Goal: Task Accomplishment & Management: Complete application form

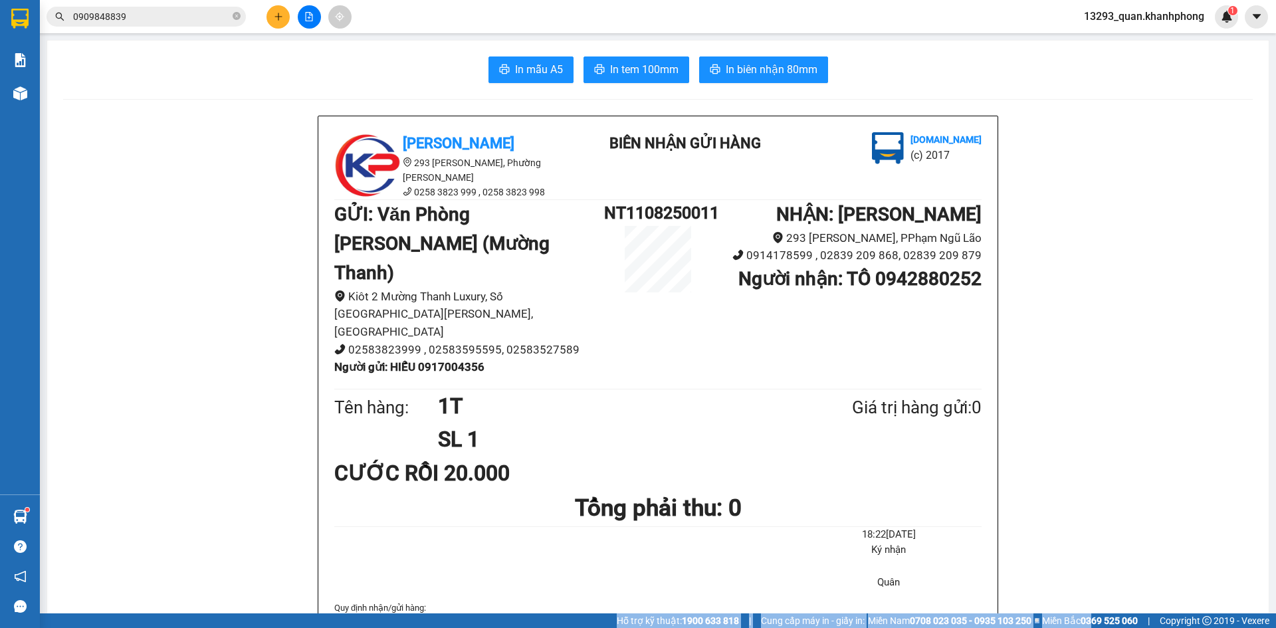
click at [282, 15] on icon "plus" at bounding box center [278, 16] width 9 height 9
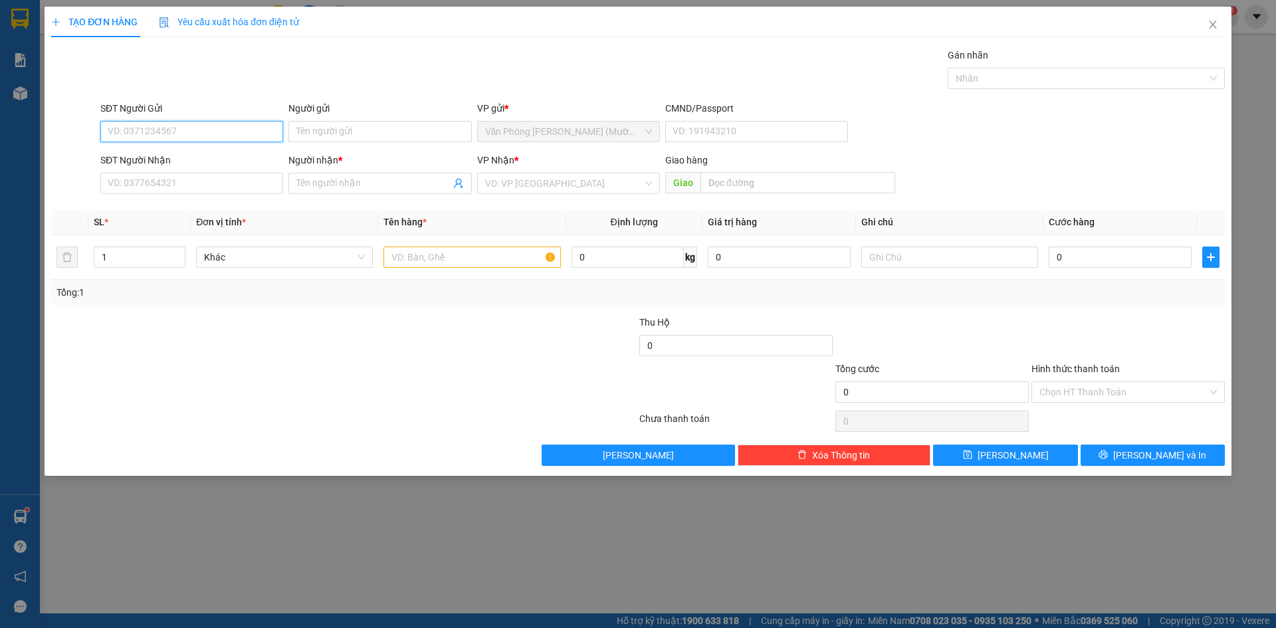
click at [207, 142] on input "SĐT Người Gửi" at bounding box center [191, 131] width 183 height 21
type input "0918596188"
click at [345, 130] on input "Người gửi" at bounding box center [379, 131] width 183 height 21
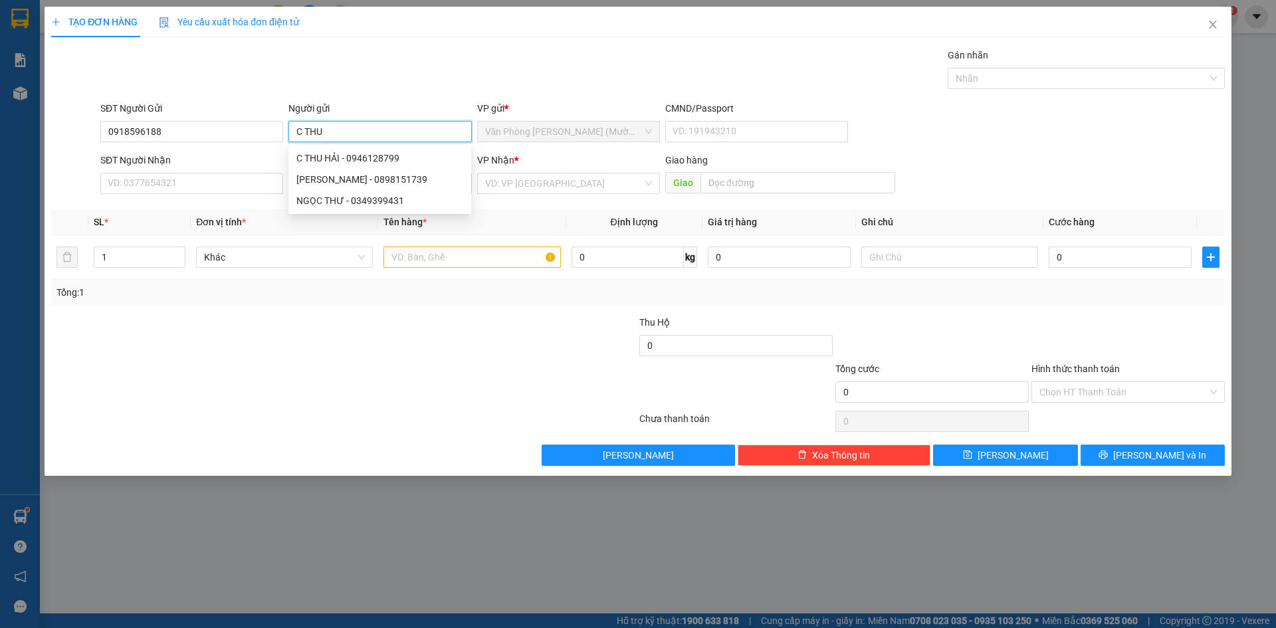
type input "C THU"
click at [263, 78] on div "Gói vận chuyển * Tiêu chuẩn Gán nhãn Nhãn" at bounding box center [663, 71] width 1130 height 47
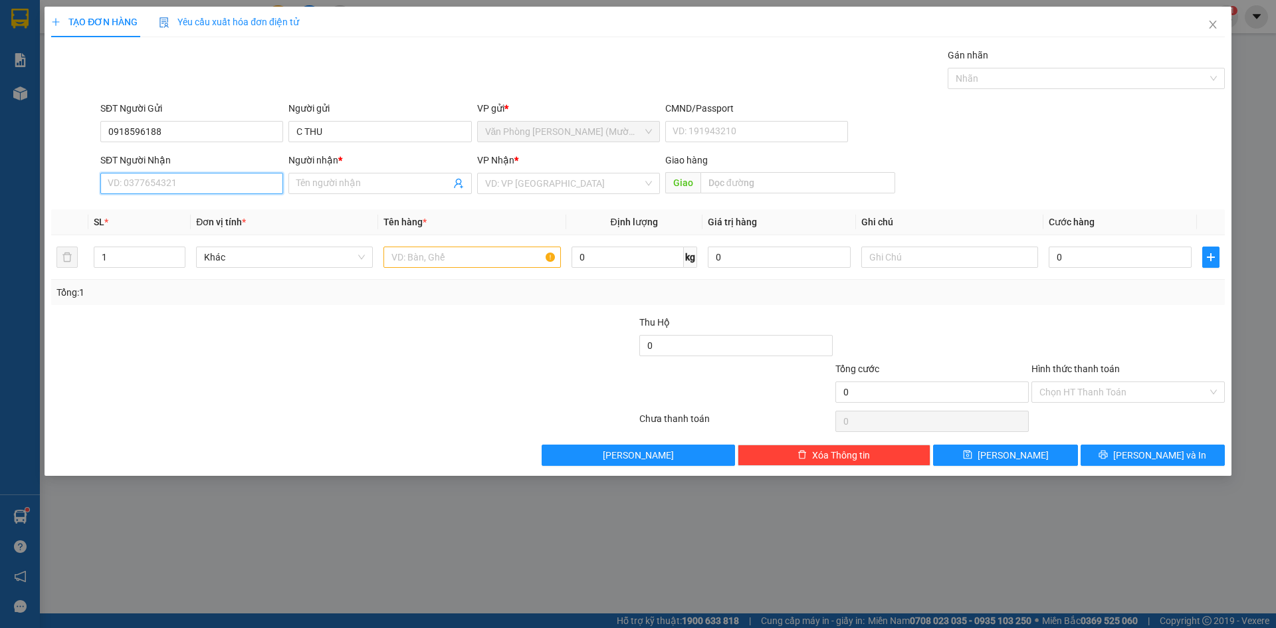
click at [206, 190] on input "SĐT Người Nhận" at bounding box center [191, 183] width 183 height 21
type input "0373770292"
click at [360, 185] on input "Người nhận *" at bounding box center [373, 183] width 154 height 15
type input "KHÉO"
click at [569, 190] on input "search" at bounding box center [564, 183] width 158 height 20
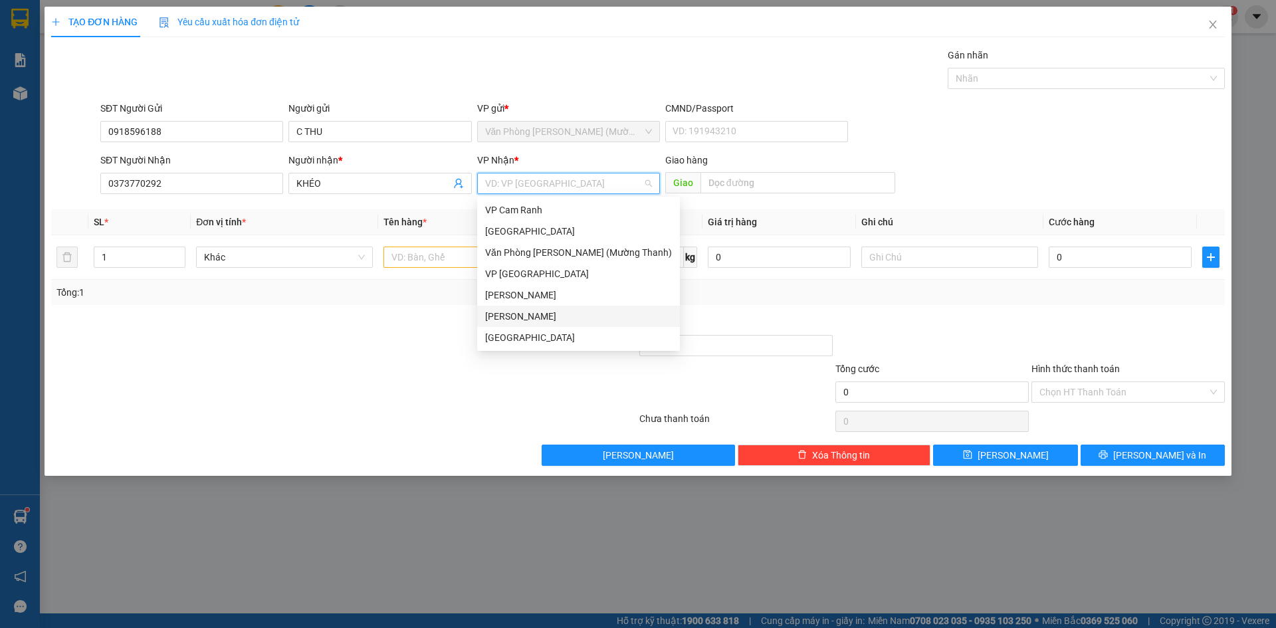
drag, startPoint x: 531, startPoint y: 314, endPoint x: 535, endPoint y: 304, distance: 11.4
click at [530, 314] on div "[PERSON_NAME]" at bounding box center [578, 316] width 187 height 15
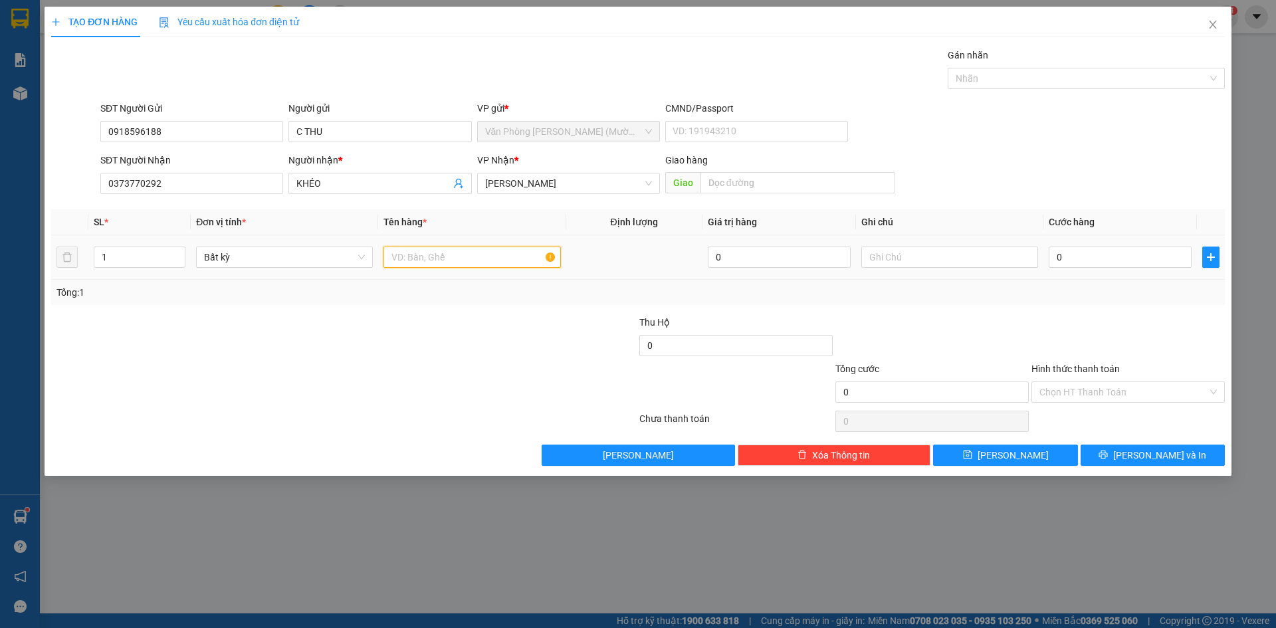
click at [497, 259] on input "text" at bounding box center [472, 257] width 177 height 21
type input "1 TX"
click at [1165, 143] on div "SĐT Người Gửi 0918596188 Người gửi C THU VP gửi * Văn Phòng [PERSON_NAME] (Mườn…" at bounding box center [663, 124] width 1130 height 47
click at [1113, 252] on input "0" at bounding box center [1120, 257] width 143 height 21
type input "2"
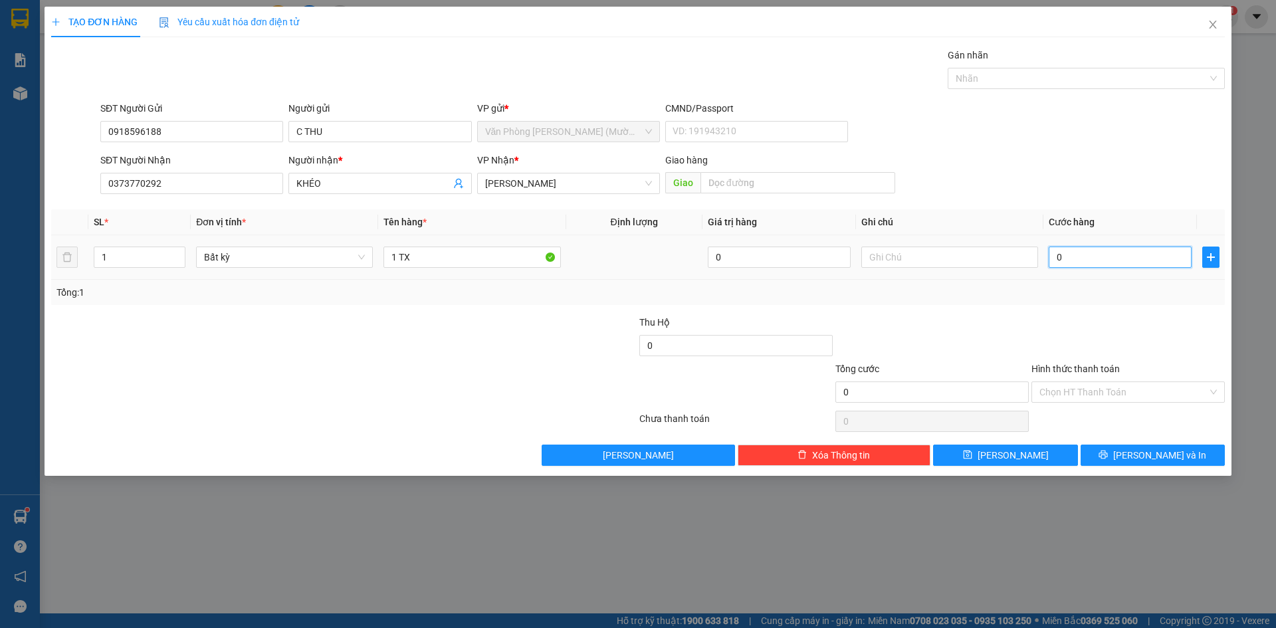
type input "2"
type input "20"
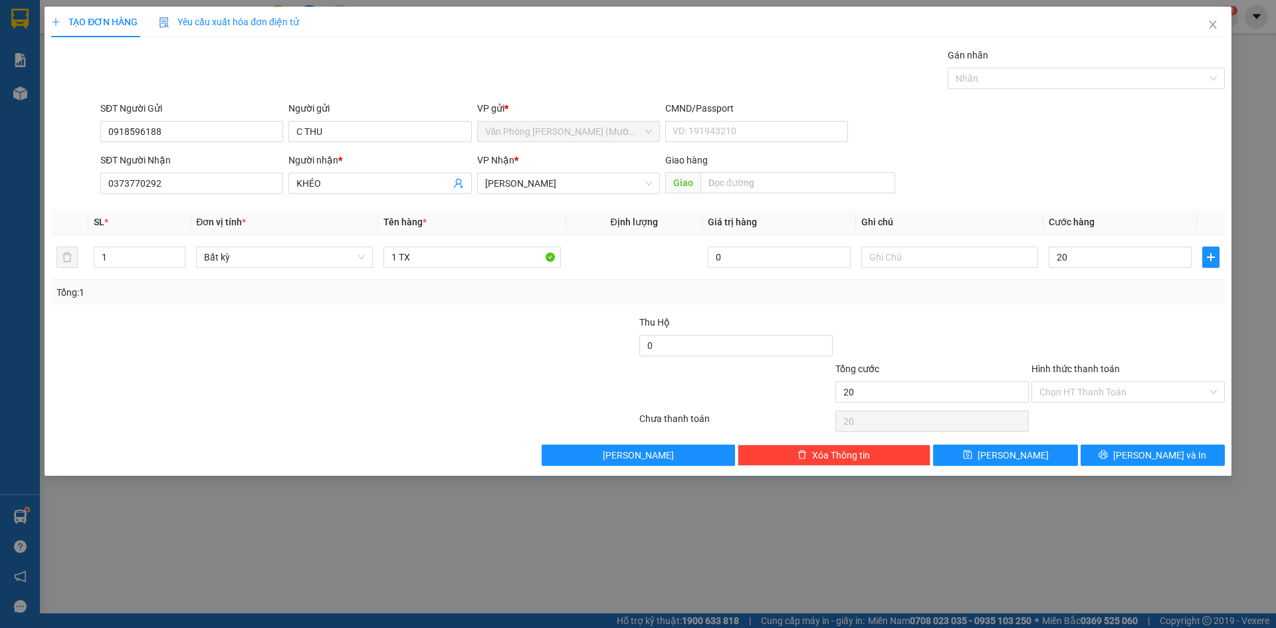
type input "20.000"
click at [1133, 159] on div "SĐT Người Nhận 0373770292 Người nhận * KHÉO VP Nhận * [PERSON_NAME] hàng Giao" at bounding box center [663, 176] width 1130 height 47
click at [1086, 327] on div at bounding box center [1128, 338] width 196 height 47
click at [1103, 391] on input "Hình thức thanh toán" at bounding box center [1124, 392] width 168 height 20
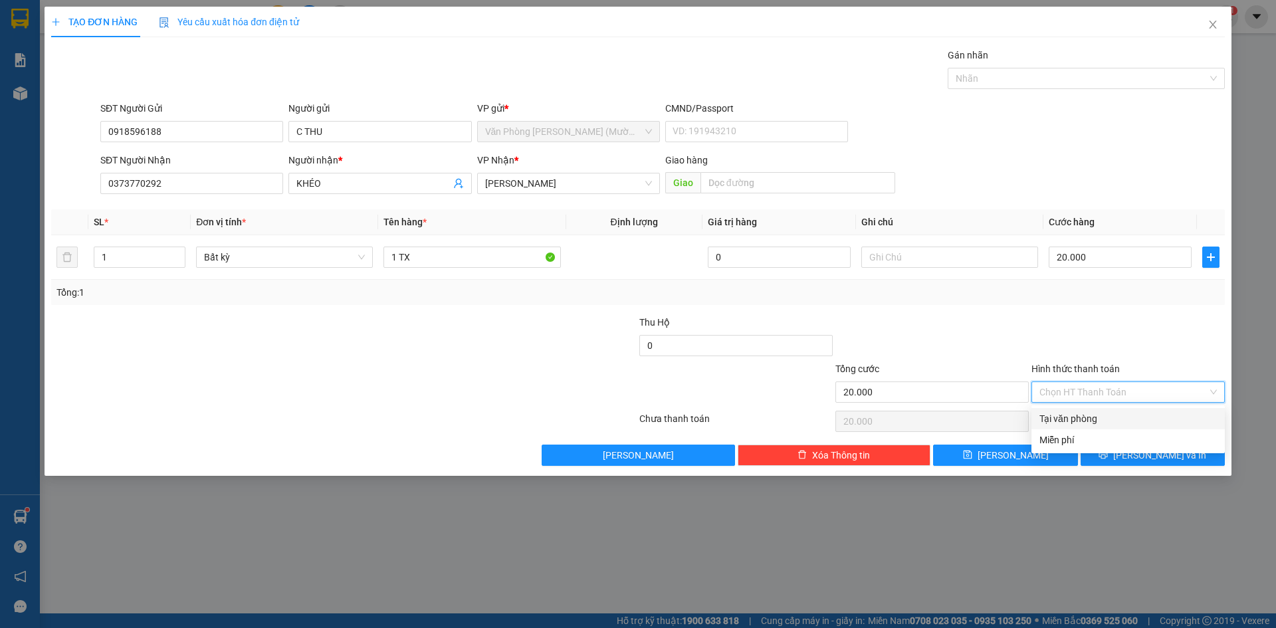
drag, startPoint x: 1101, startPoint y: 421, endPoint x: 1108, endPoint y: 405, distance: 17.5
click at [1101, 419] on div "Tại văn phòng" at bounding box center [1128, 418] width 177 height 15
type input "0"
click at [1147, 326] on div at bounding box center [1128, 338] width 196 height 47
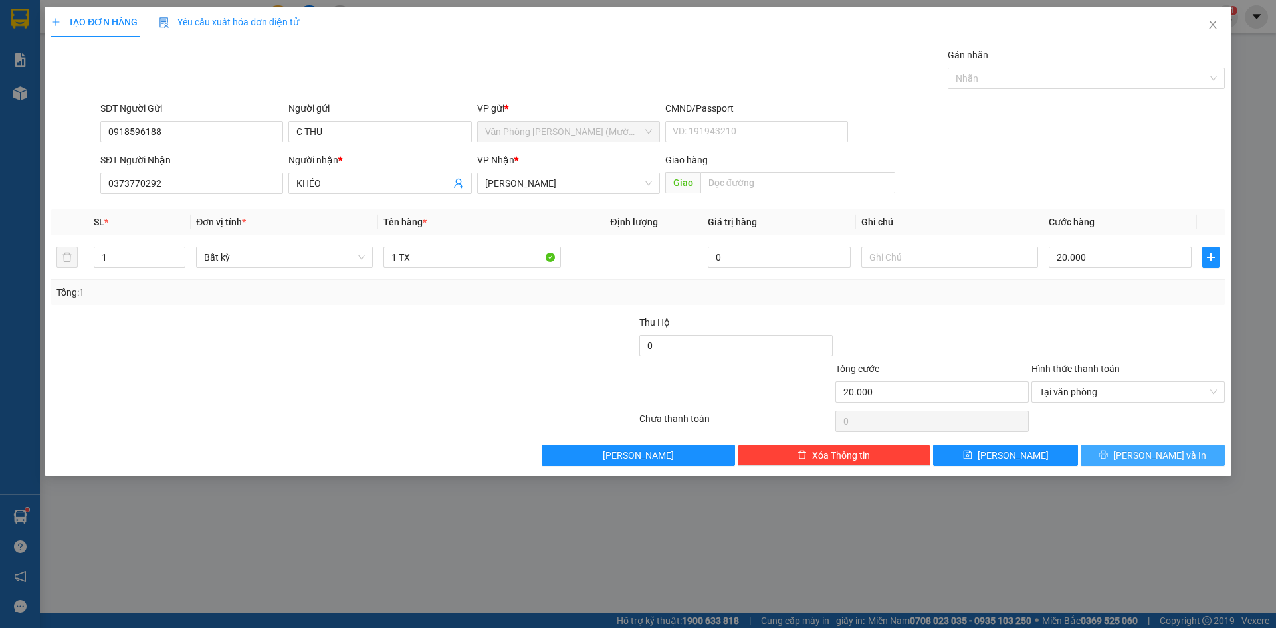
drag, startPoint x: 1161, startPoint y: 456, endPoint x: 1154, endPoint y: 452, distance: 7.8
click at [1160, 457] on span "[PERSON_NAME] và In" at bounding box center [1159, 455] width 93 height 15
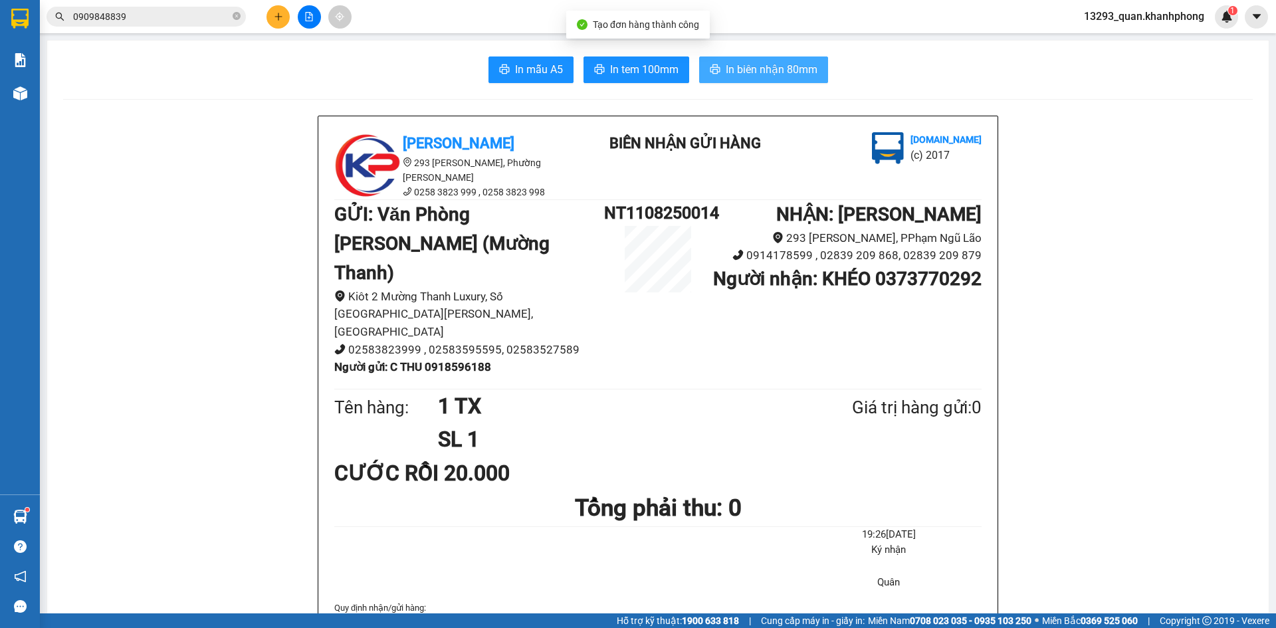
click at [805, 74] on span "In biên nhận 80mm" at bounding box center [772, 69] width 92 height 17
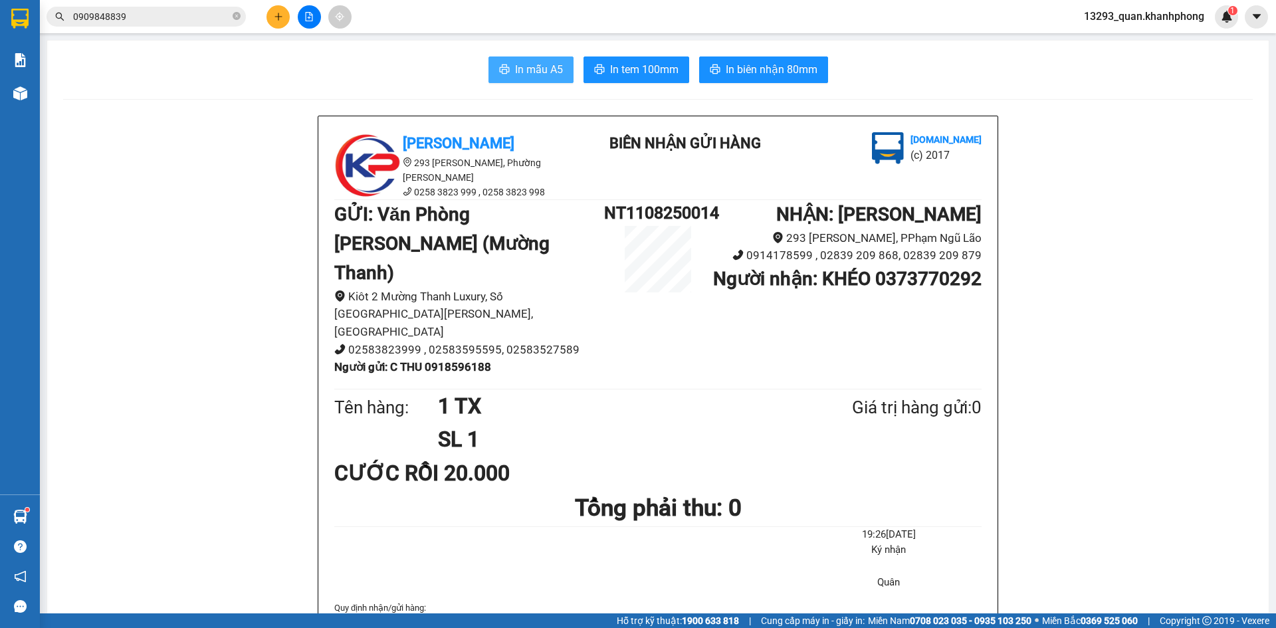
click at [538, 72] on span "In mẫu A5" at bounding box center [539, 69] width 48 height 17
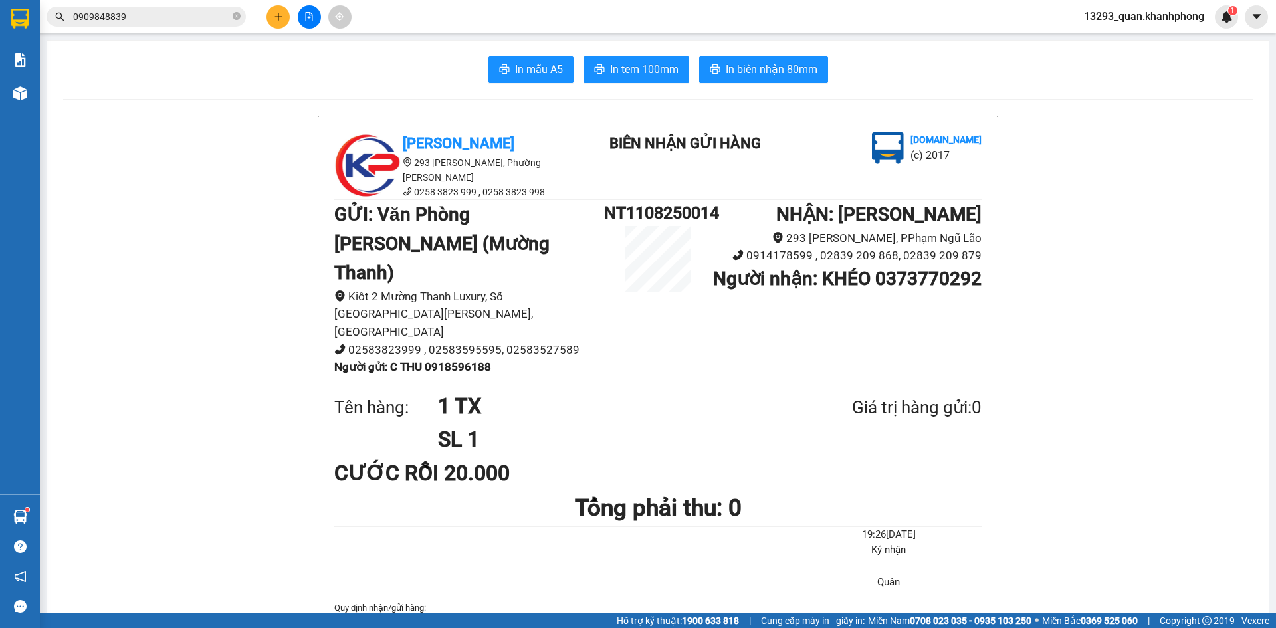
click at [1266, 151] on main "In mẫu A5 In tem 100mm In biên nhận 80mm Khanh Phong [STREET_ADDRESS][PERSON_NA…" at bounding box center [638, 307] width 1276 height 614
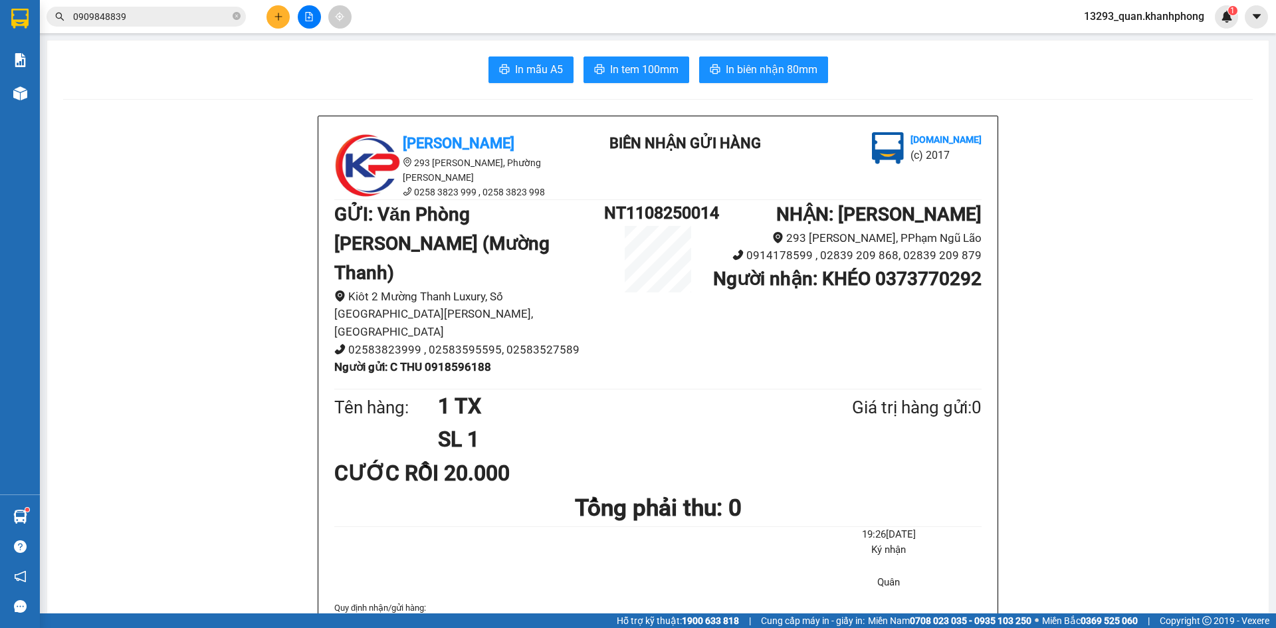
click at [277, 14] on icon "plus" at bounding box center [278, 16] width 9 height 9
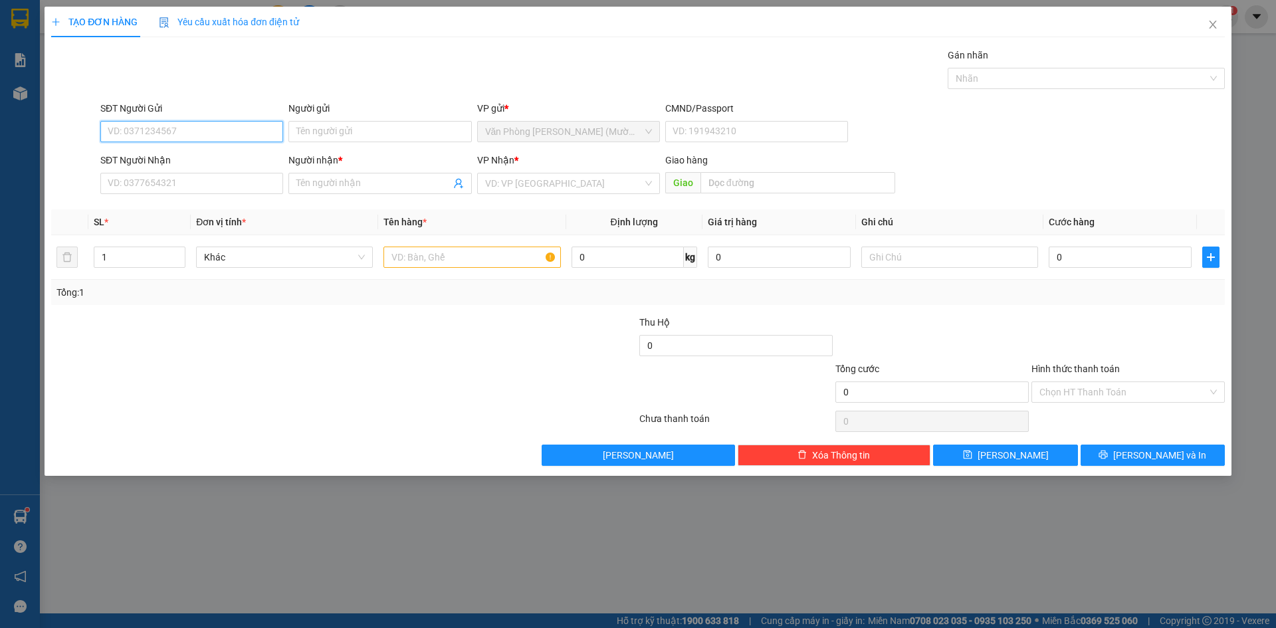
click at [143, 130] on input "SĐT Người Gửi" at bounding box center [191, 131] width 183 height 21
type input "0704505403"
click at [324, 137] on input "Người gửi" at bounding box center [379, 131] width 183 height 21
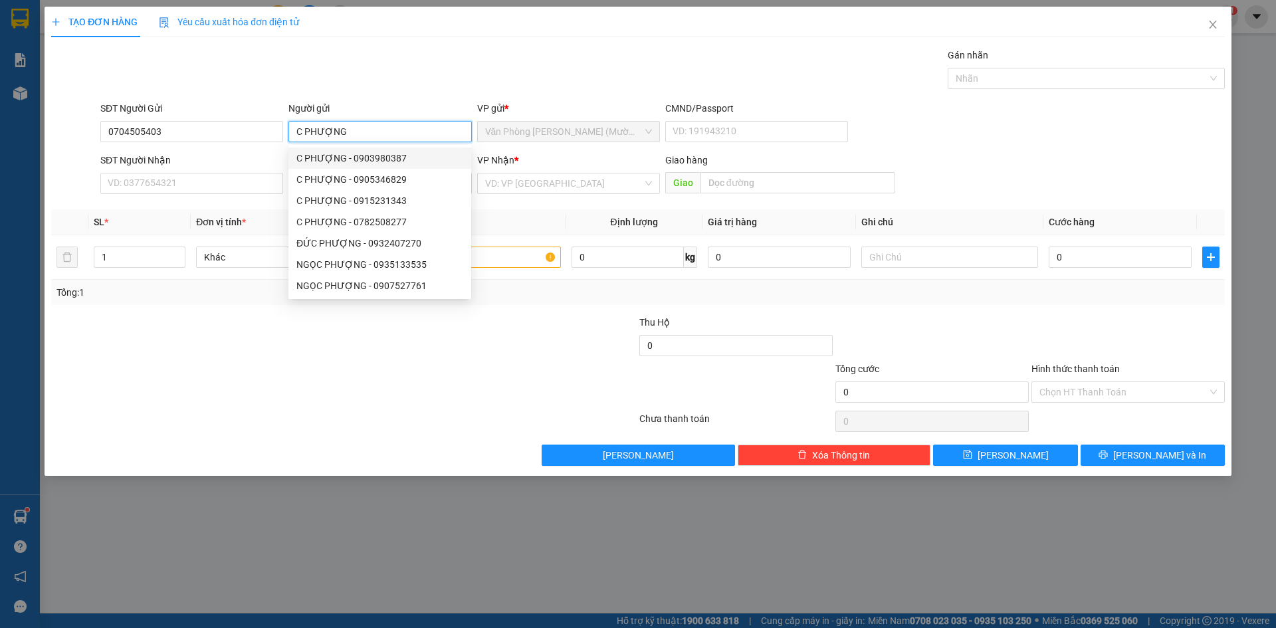
type input "C PHƯỢNG"
click at [273, 56] on div "Gói vận chuyển * Tiêu chuẩn Gán nhãn Nhãn" at bounding box center [663, 71] width 1130 height 47
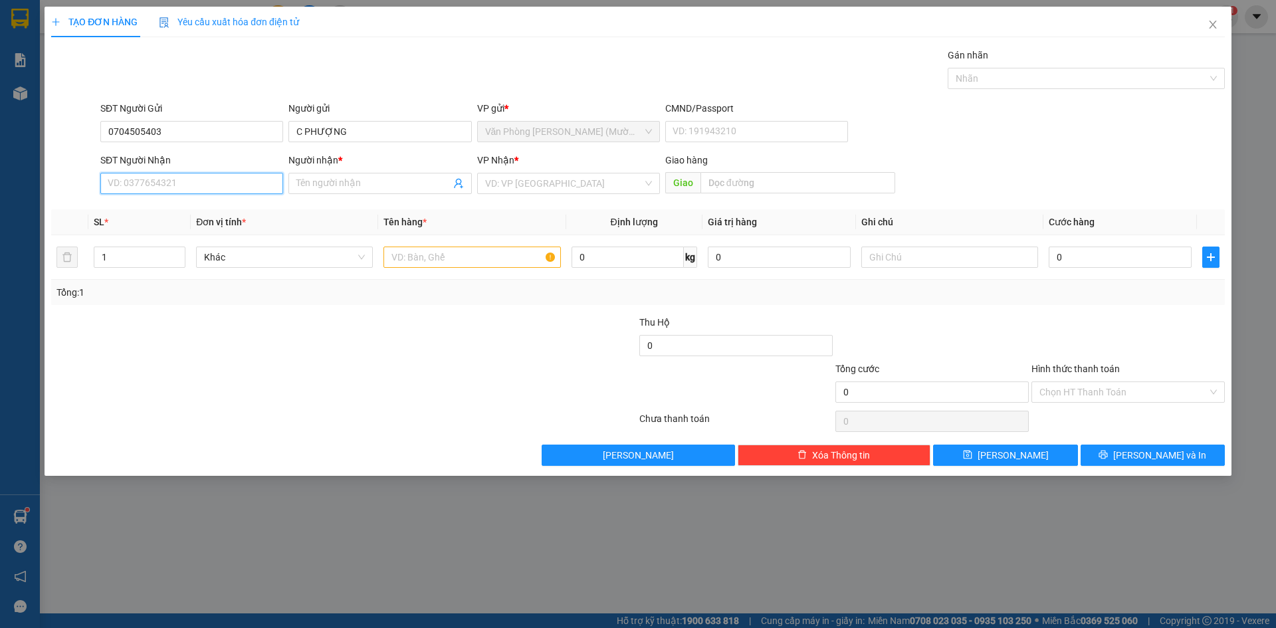
click at [189, 177] on input "SĐT Người Nhận" at bounding box center [191, 183] width 183 height 21
click at [161, 181] on input "SĐT Người Nhận" at bounding box center [191, 183] width 183 height 21
type input "0903755550"
click at [431, 179] on input "Người nhận *" at bounding box center [373, 183] width 154 height 15
click at [566, 191] on input "search" at bounding box center [564, 183] width 158 height 20
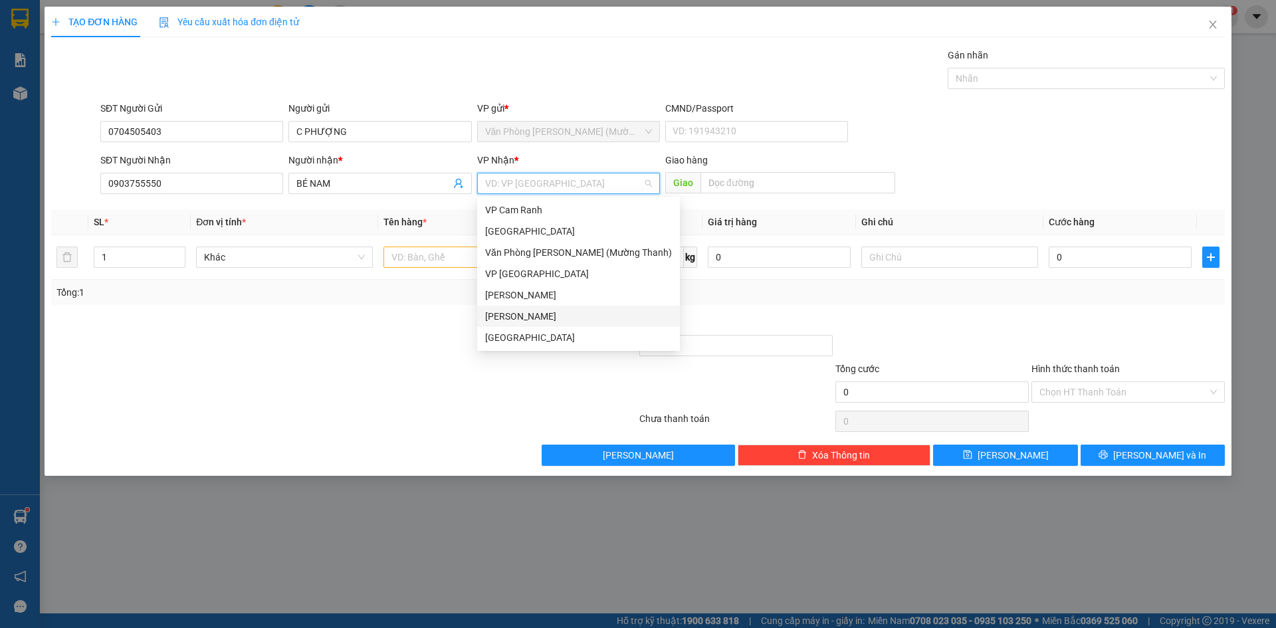
click at [544, 316] on div "[PERSON_NAME]" at bounding box center [578, 316] width 187 height 15
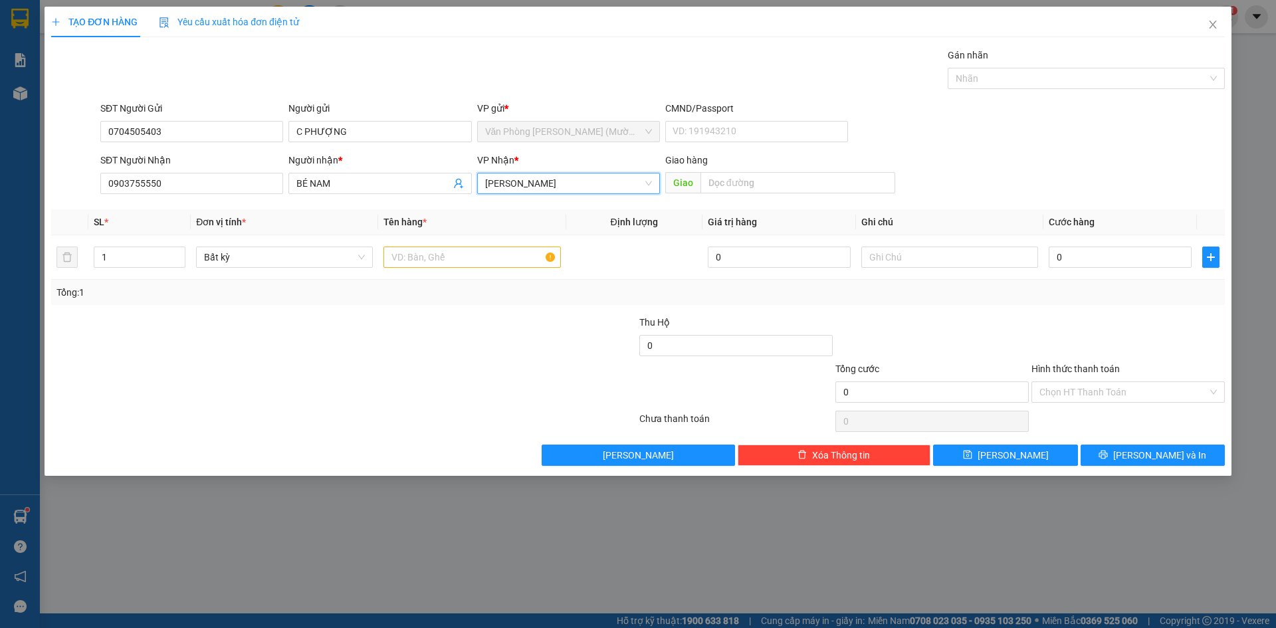
click at [1019, 132] on div "SĐT Người Gửi 0704505403 Người gửi C PHƯỢNG VP gửi * Văn Phòng [PERSON_NAME] ([…" at bounding box center [663, 124] width 1130 height 47
click at [444, 259] on input "text" at bounding box center [472, 257] width 177 height 21
click at [1005, 187] on div "SĐT Người Nhận 0903755550 Người nhận * BÉ NAM VP Nhận * [PERSON_NAME] [PERSON_N…" at bounding box center [663, 176] width 1130 height 47
click at [976, 181] on div "SĐT Người Nhận 0903755550 Người nhận * BÉ NAM VP Nhận * [PERSON_NAME] [PERSON_N…" at bounding box center [663, 176] width 1130 height 47
click at [976, 175] on div "SĐT Người Nhận 0903755550 Người nhận * BÉ NAM VP Nhận * [PERSON_NAME] [PERSON_N…" at bounding box center [663, 176] width 1130 height 47
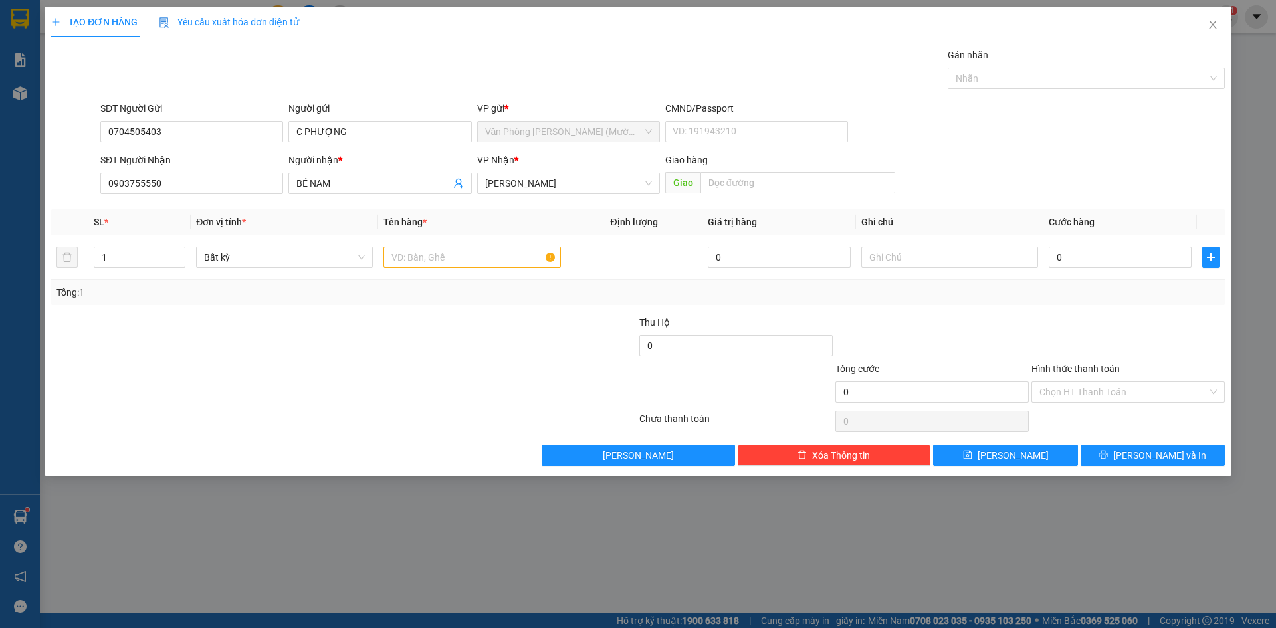
click at [976, 175] on div "SĐT Người Nhận 0903755550 Người nhận * BÉ NAM VP Nhận * [PERSON_NAME] [PERSON_N…" at bounding box center [663, 176] width 1130 height 47
click at [351, 184] on input "BÉ NAM" at bounding box center [373, 183] width 154 height 15
type input "BÉ NĂM"
click at [1048, 150] on form "SĐT Người Gửi 0704505403 Người gửi C PHƯỢNG VP gửi * Văn Phòng [PERSON_NAME] ([…" at bounding box center [638, 150] width 1174 height 98
click at [1040, 132] on div "SĐT Người Gửi 0704505403 Người gửi C PHƯỢNG VP gửi * Văn Phòng [PERSON_NAME] ([…" at bounding box center [663, 124] width 1130 height 47
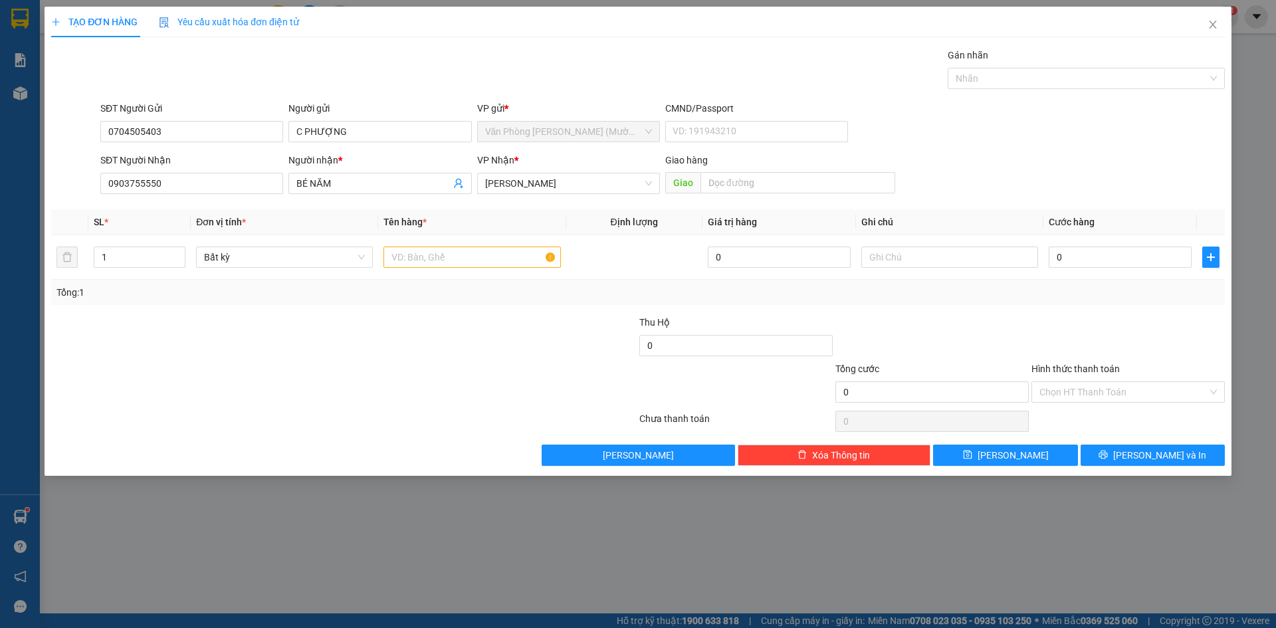
click at [1039, 133] on div "SĐT Người Gửi 0704505403 Người gửi C PHƯỢNG VP gửi * Văn Phòng [PERSON_NAME] ([…" at bounding box center [663, 124] width 1130 height 47
click at [434, 267] on input "text" at bounding box center [472, 257] width 177 height 21
type input "1TX"
click at [1083, 162] on div "SĐT Người Nhận 0903755550 Người nhận * BÉ NĂM VP Nhận * [PERSON_NAME] [PERSON_N…" at bounding box center [663, 176] width 1130 height 47
click at [1082, 162] on div "SĐT Người Nhận 0903755550 Người nhận * BÉ NĂM VP Nhận * [PERSON_NAME] [PERSON_N…" at bounding box center [663, 176] width 1130 height 47
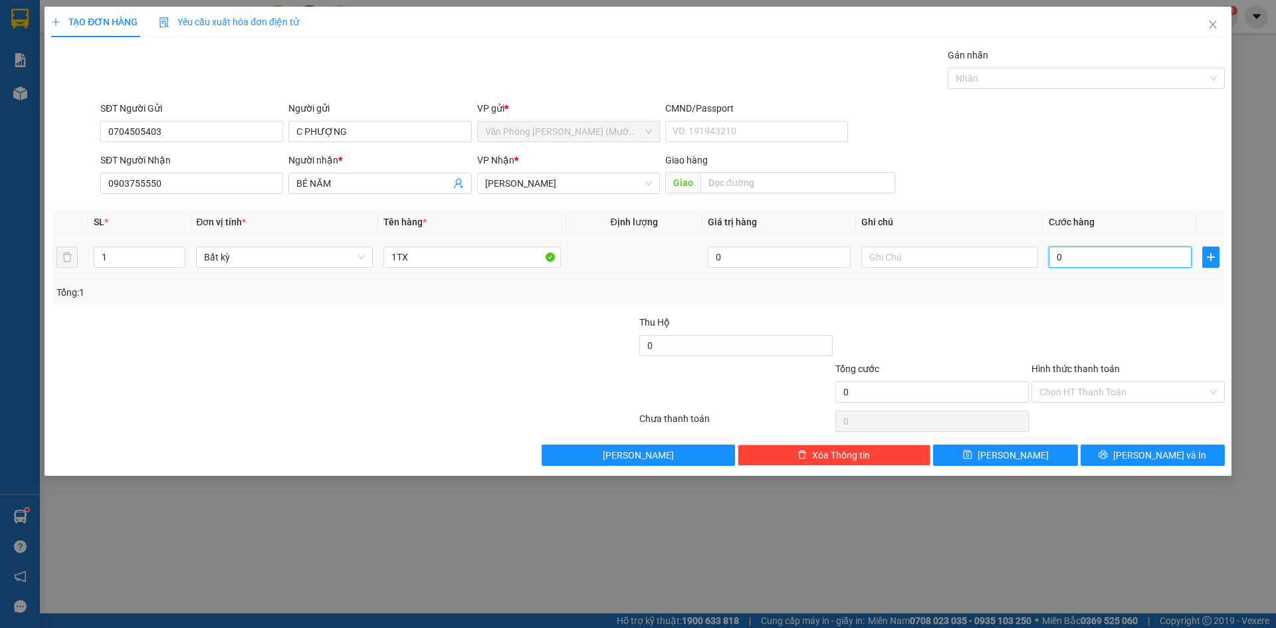
click at [1099, 257] on input "0" at bounding box center [1120, 257] width 143 height 21
type input "4"
type input "40"
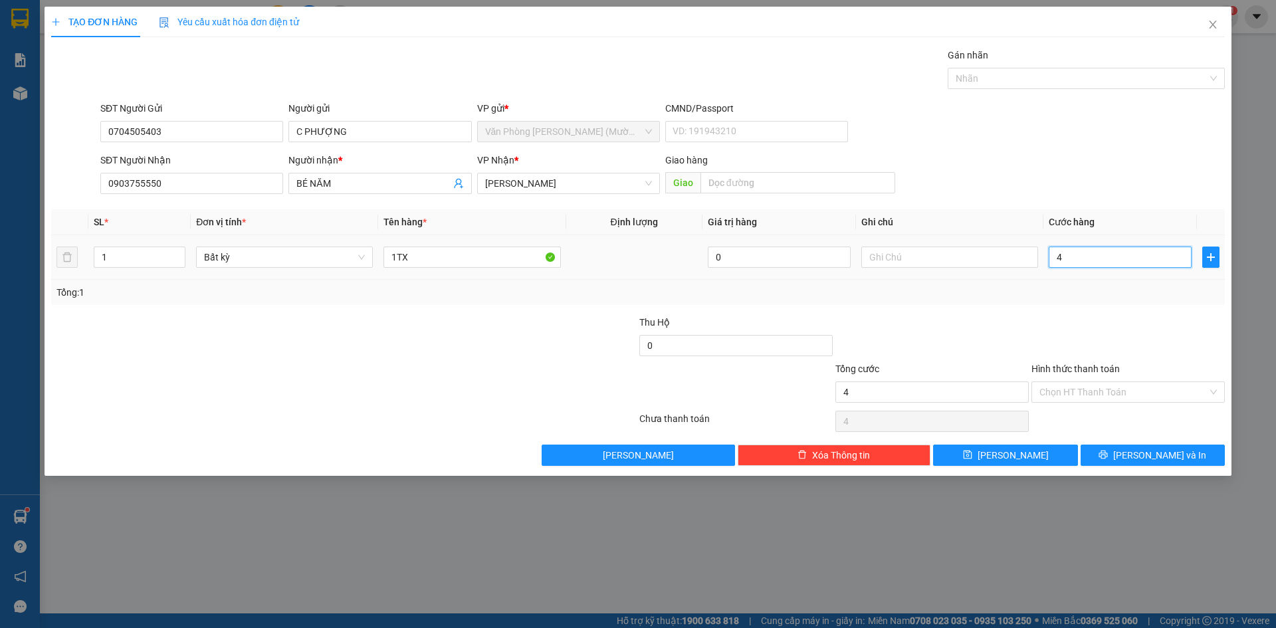
type input "40"
type input "40.000"
click at [1018, 180] on div "SĐT Người Nhận 0903755550 Người nhận * BÉ NĂM VP Nhận * [PERSON_NAME] [PERSON_N…" at bounding box center [663, 176] width 1130 height 47
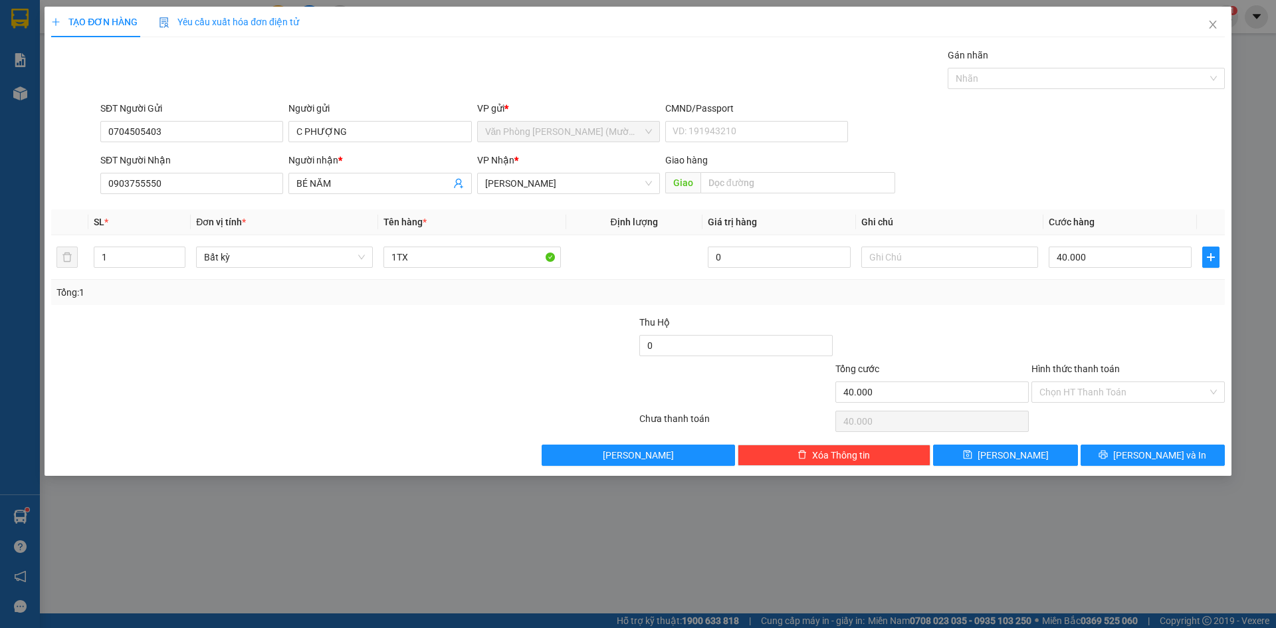
click at [1016, 174] on div "SĐT Người Nhận 0903755550 Người nhận * BÉ NĂM VP Nhận * [PERSON_NAME] [PERSON_N…" at bounding box center [663, 176] width 1130 height 47
click at [912, 265] on input "text" at bounding box center [949, 257] width 177 height 21
click at [912, 261] on input "text" at bounding box center [949, 257] width 177 height 21
click at [1022, 110] on div "SĐT Người Gửi 0704505403 Người gửi C PHƯỢNG VP gửi * Văn Phòng [PERSON_NAME] ([…" at bounding box center [663, 124] width 1130 height 47
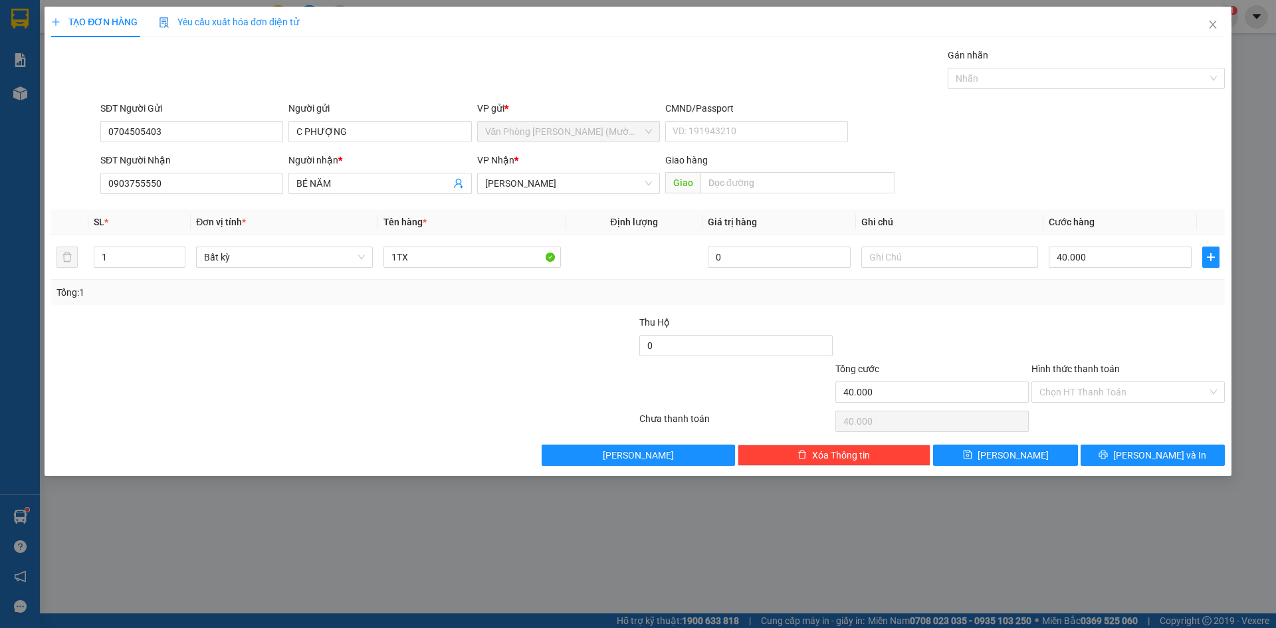
click at [1008, 133] on div "SĐT Người Gửi 0704505403 Người gửi C PHƯỢNG VP gửi * Văn Phòng [PERSON_NAME] ([…" at bounding box center [663, 124] width 1130 height 47
click at [1008, 130] on div "SĐT Người Gửi 0704505403 Người gửi C PHƯỢNG VP gửi * Văn Phòng [PERSON_NAME] ([…" at bounding box center [663, 124] width 1130 height 47
click at [1008, 128] on div "SĐT Người Gửi 0704505403 Người gửi C PHƯỢNG VP gửi * Văn Phòng [PERSON_NAME] ([…" at bounding box center [663, 124] width 1130 height 47
click at [1019, 142] on div "SĐT Người Gửi 0704505403 Người gửi C PHƯỢNG VP gửi * Văn Phòng [PERSON_NAME] ([…" at bounding box center [663, 124] width 1130 height 47
click at [1016, 141] on div "SĐT Người Gửi 0704505403 Người gửi C PHƯỢNG VP gửi * Văn Phòng [PERSON_NAME] ([…" at bounding box center [663, 124] width 1130 height 47
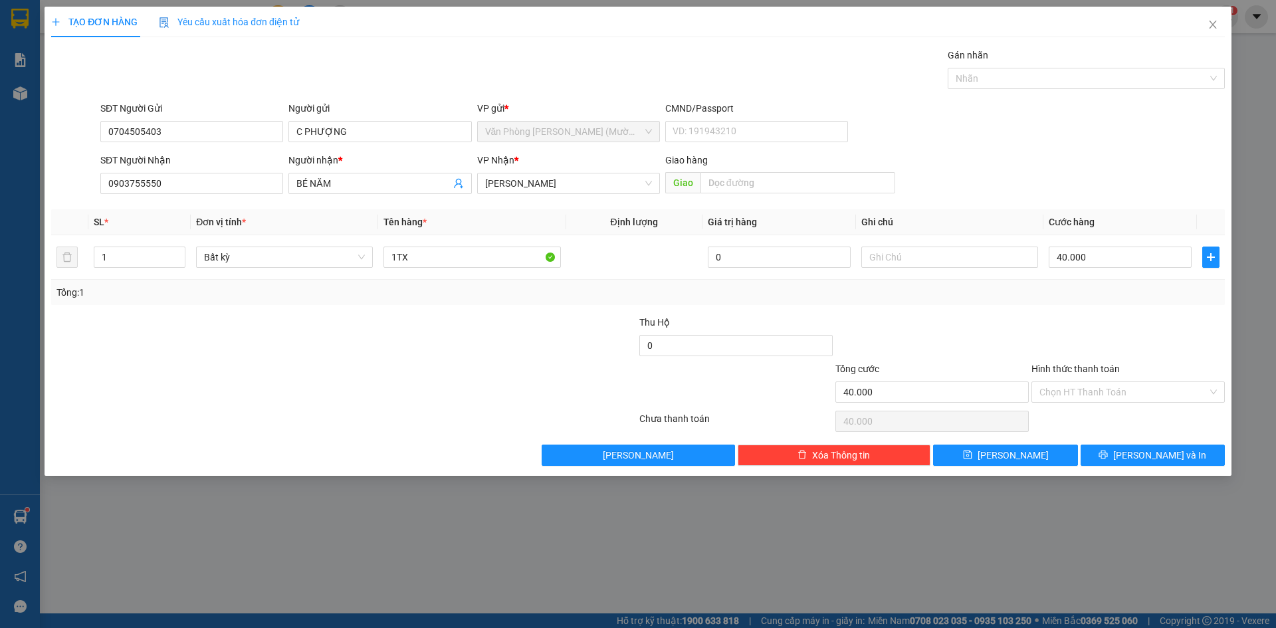
click at [1024, 153] on div "SĐT Người Nhận 0903755550 Người nhận * BÉ NĂM VP Nhận * [PERSON_NAME] [PERSON_N…" at bounding box center [663, 176] width 1130 height 47
click at [1127, 343] on div at bounding box center [1128, 338] width 196 height 47
drag, startPoint x: 1089, startPoint y: 146, endPoint x: 1093, endPoint y: 160, distance: 13.7
click at [1089, 152] on form "SĐT Người Gửi 0704505403 Người gửi C PHƯỢNG VP gửi * Văn Phòng [PERSON_NAME] ([…" at bounding box center [638, 150] width 1174 height 98
click at [1148, 387] on input "Hình thức thanh toán" at bounding box center [1124, 392] width 168 height 20
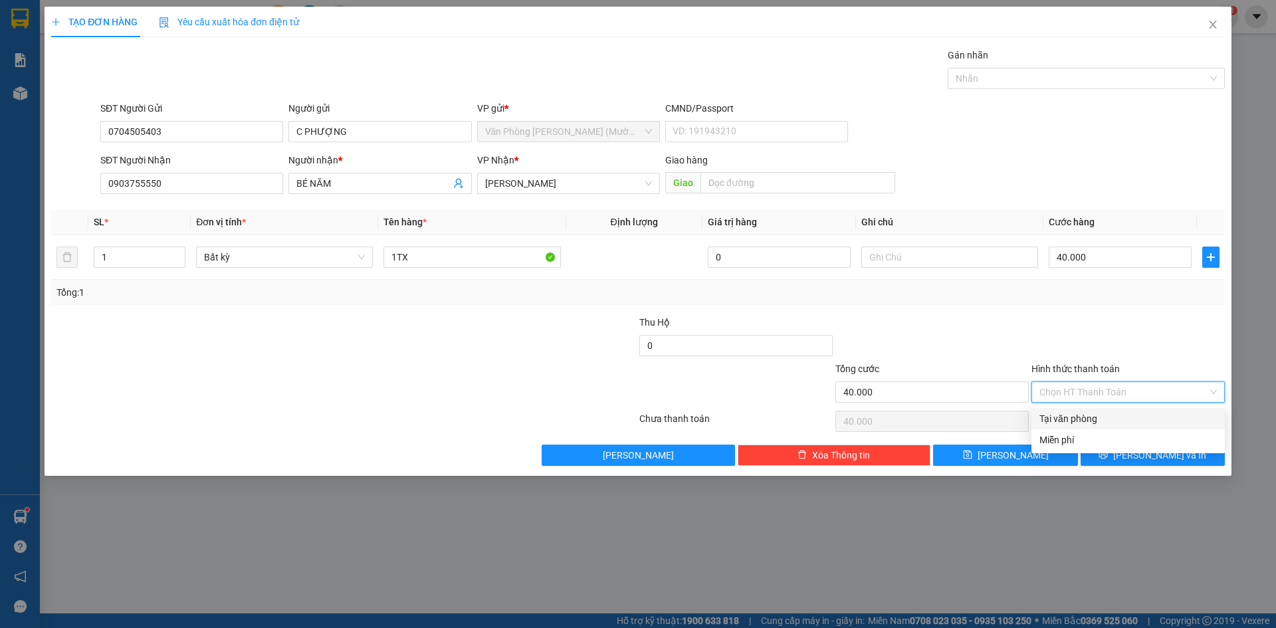
click at [1121, 415] on div "Tại văn phòng" at bounding box center [1128, 418] width 177 height 15
type input "0"
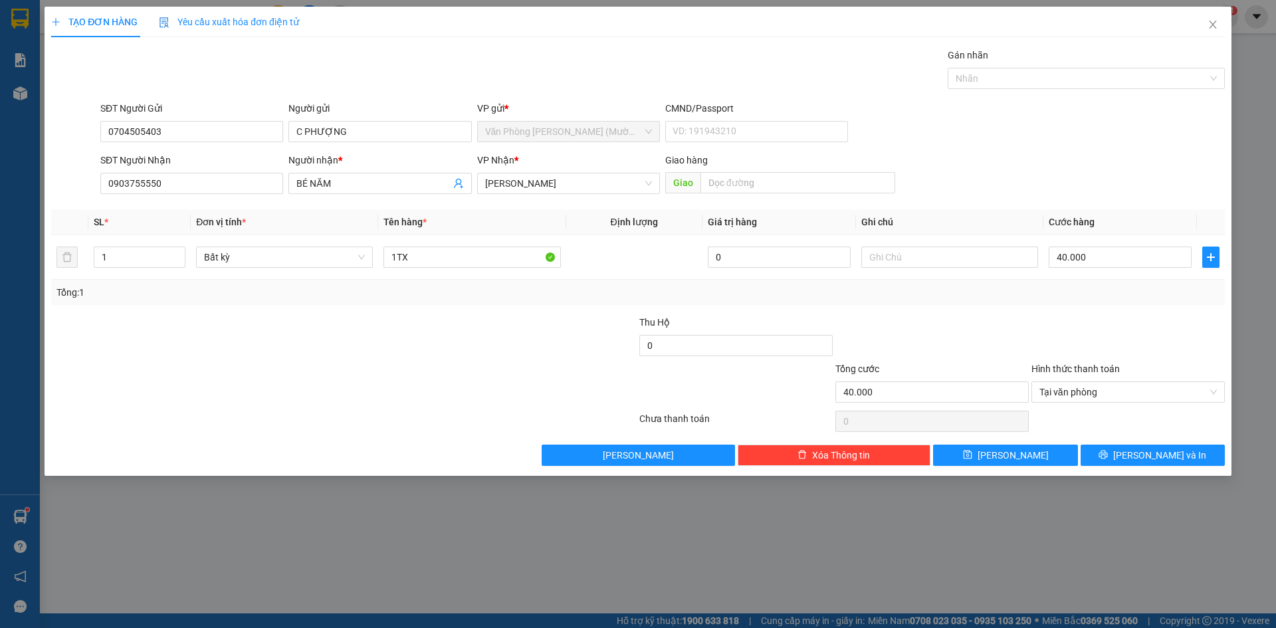
click at [1139, 338] on div at bounding box center [1128, 338] width 196 height 47
click at [1154, 453] on span "[PERSON_NAME] và In" at bounding box center [1159, 455] width 93 height 15
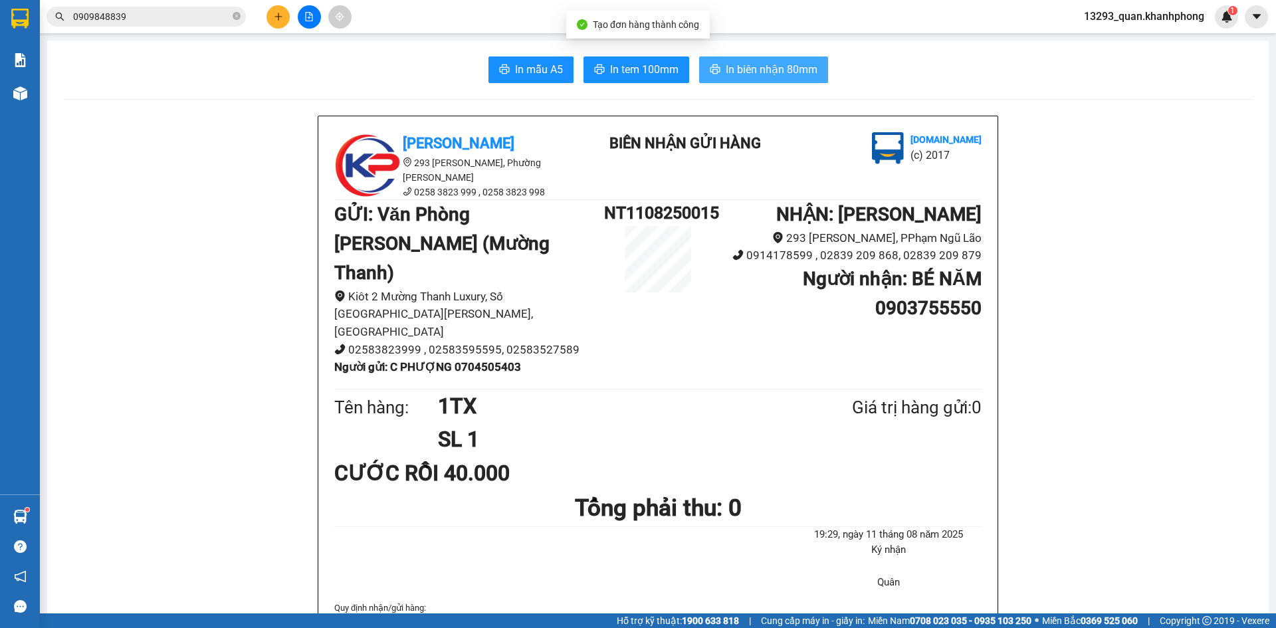
click at [794, 73] on span "In biên nhận 80mm" at bounding box center [772, 69] width 92 height 17
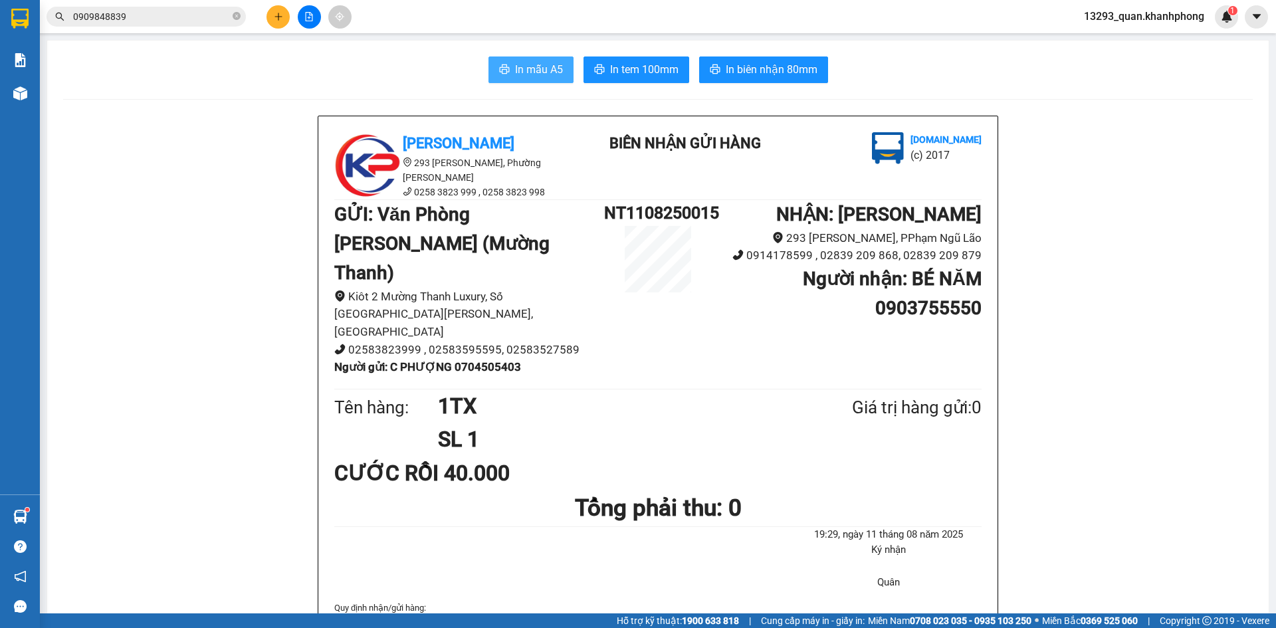
click at [526, 67] on span "In mẫu A5" at bounding box center [539, 69] width 48 height 17
